Goal: Check status

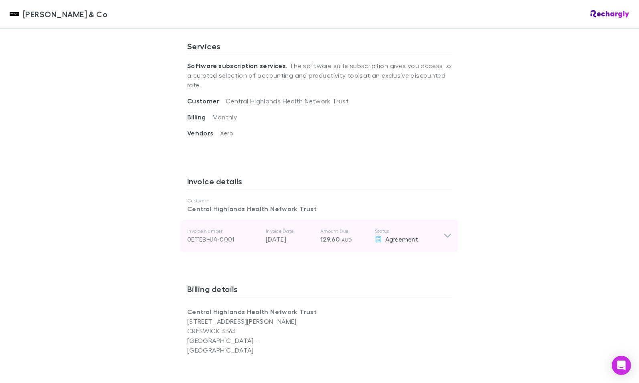
scroll to position [281, 0]
click at [445, 231] on icon at bounding box center [447, 236] width 8 height 10
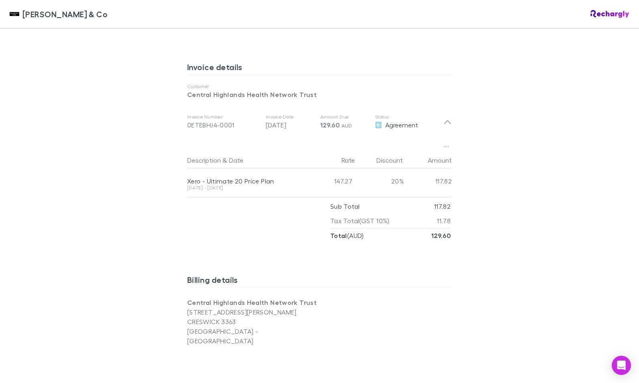
scroll to position [341, 0]
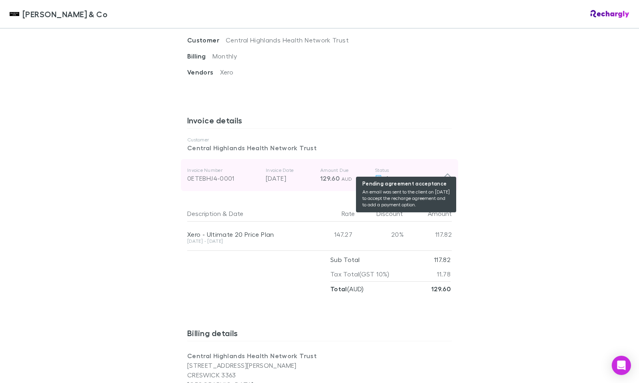
click at [395, 174] on span "Agreement" at bounding box center [401, 178] width 33 height 8
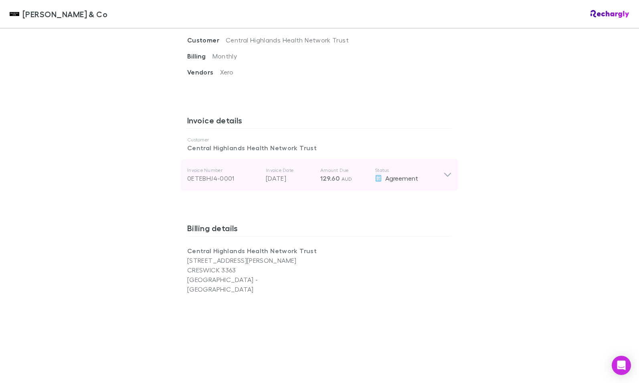
click at [202, 174] on div "0ETEBHJ4-0001" at bounding box center [223, 179] width 72 height 10
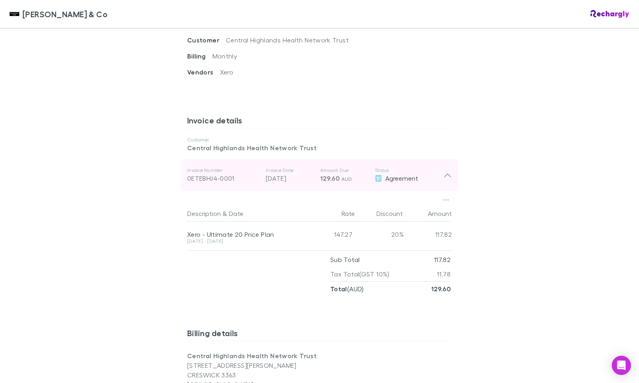
click at [324, 174] on span "129.60" at bounding box center [329, 178] width 19 height 8
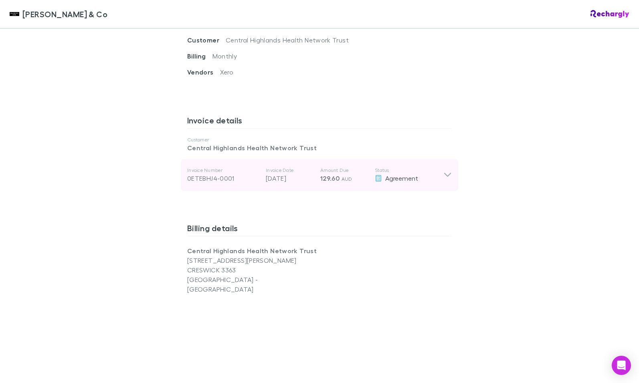
click at [324, 174] on span "129.60" at bounding box center [329, 178] width 19 height 8
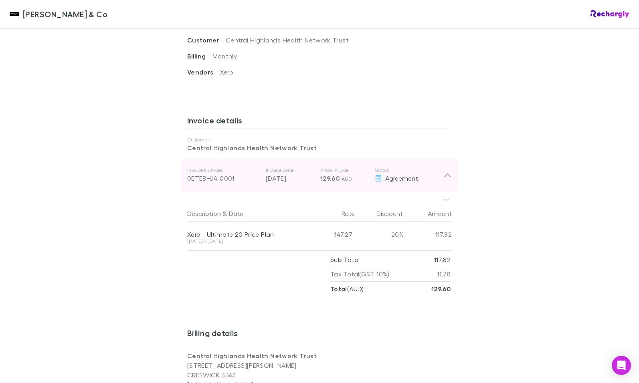
click at [324, 174] on span "129.60" at bounding box center [329, 178] width 19 height 8
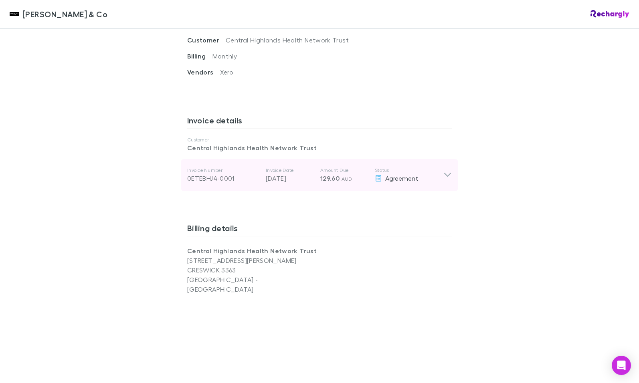
click at [381, 174] on div "Agreement" at bounding box center [409, 179] width 69 height 10
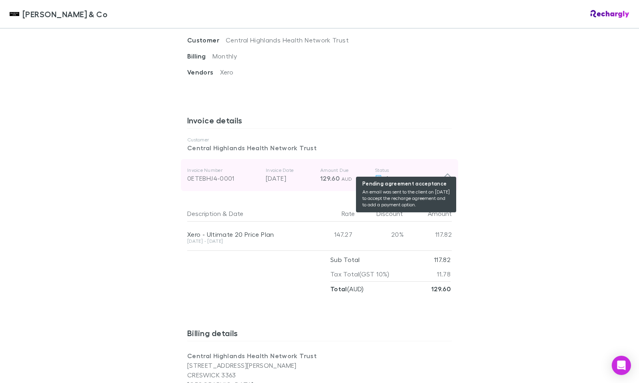
click at [380, 174] on div "Agreement" at bounding box center [409, 179] width 69 height 10
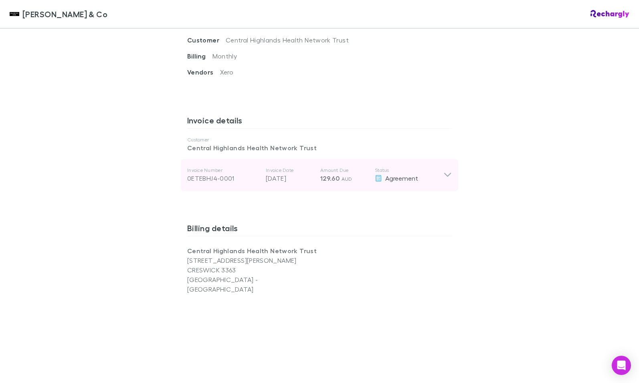
click at [282, 174] on p "[DATE]" at bounding box center [290, 179] width 48 height 10
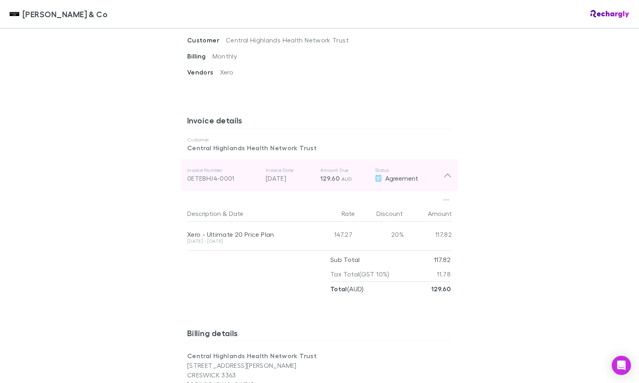
click at [282, 174] on p "[DATE]" at bounding box center [290, 179] width 48 height 10
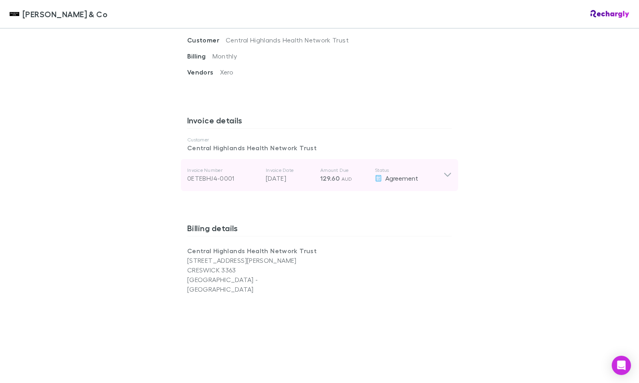
click at [213, 167] on p "Invoice Number" at bounding box center [223, 170] width 72 height 6
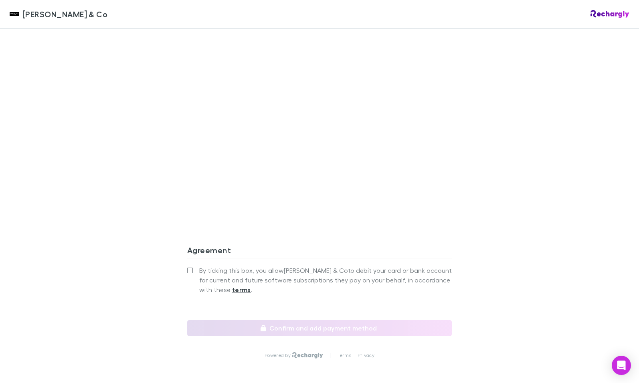
scroll to position [742, 0]
